Goal: Task Accomplishment & Management: Manage account settings

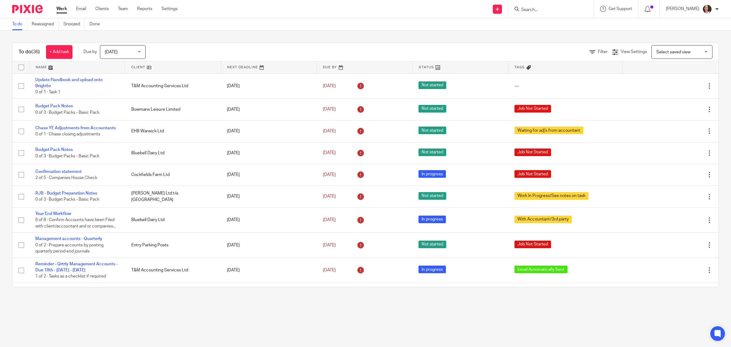
click at [139, 66] on link at bounding box center [173, 67] width 96 height 12
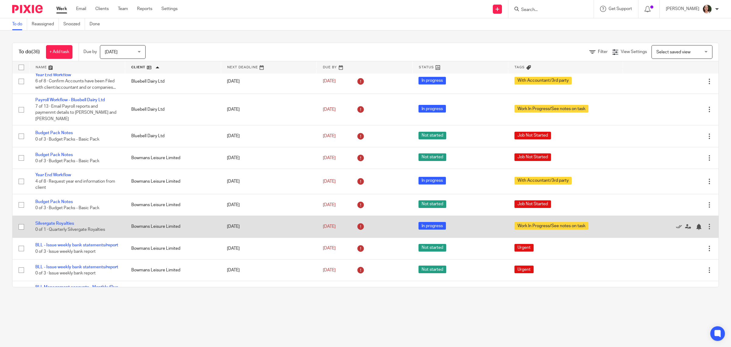
scroll to position [38, 0]
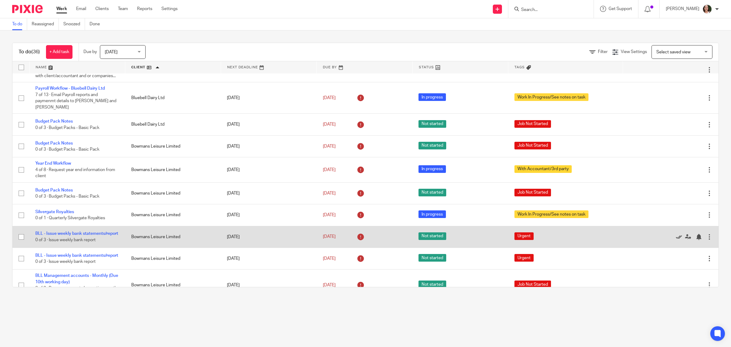
click at [676, 234] on icon at bounding box center [679, 237] width 6 height 6
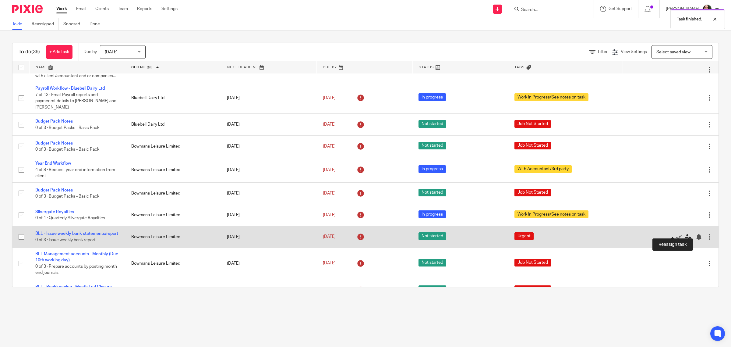
click at [685, 234] on icon at bounding box center [688, 237] width 6 height 6
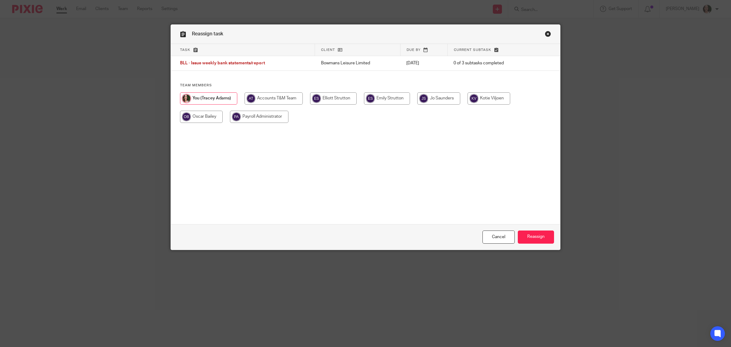
click at [397, 99] on input "radio" at bounding box center [387, 98] width 46 height 12
radio input "true"
click at [542, 236] on input "Reassign" at bounding box center [536, 236] width 36 height 13
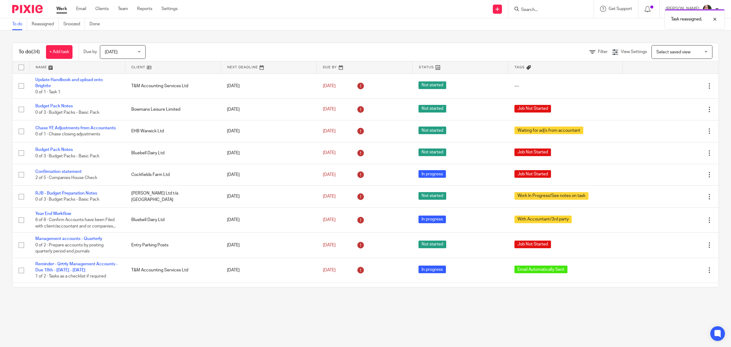
click at [131, 66] on link at bounding box center [173, 67] width 96 height 12
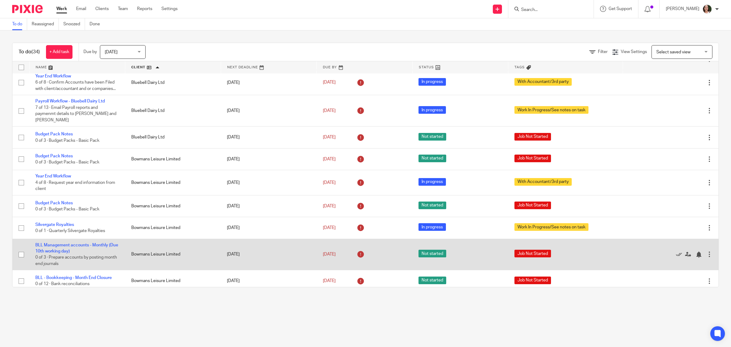
scroll to position [38, 0]
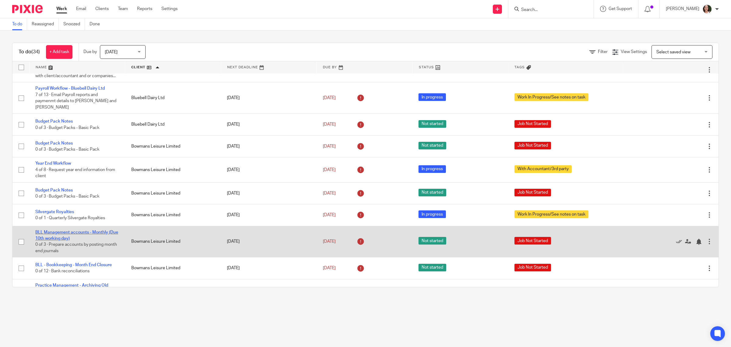
click at [71, 230] on link "BLL Management accounts - Monthly (Due 10th working day)" at bounding box center [76, 235] width 83 height 10
